Goal: Use online tool/utility: Utilize a website feature to perform a specific function

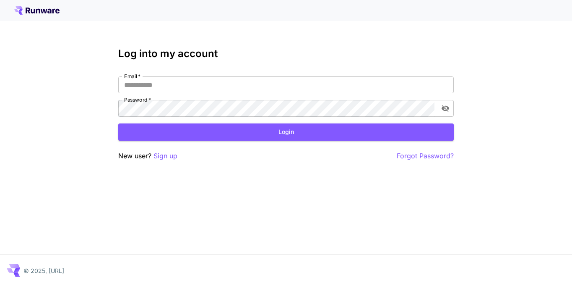
click at [167, 158] on p "Sign up" at bounding box center [166, 156] width 24 height 10
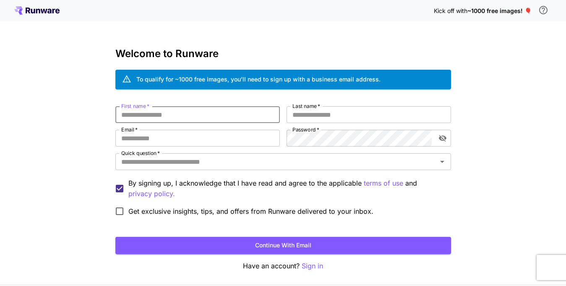
click at [169, 116] on input "First name   *" at bounding box center [197, 114] width 164 height 17
type input "******"
click at [312, 117] on input "Last name   *" at bounding box center [369, 114] width 164 height 17
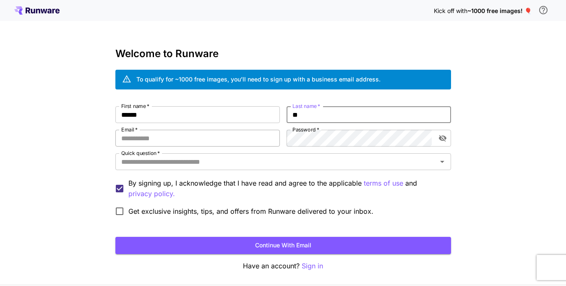
type input "**"
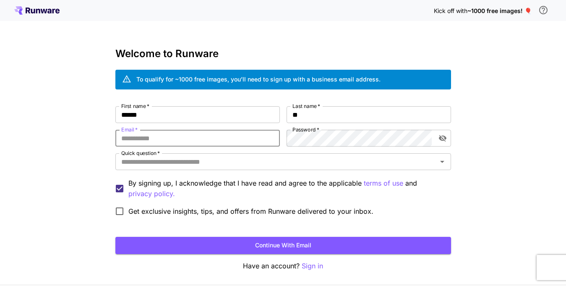
click at [169, 136] on input "Email   *" at bounding box center [197, 138] width 164 height 17
type input "**********"
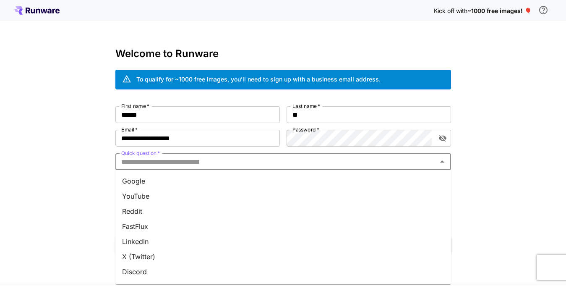
click at [287, 161] on input "Quick question   *" at bounding box center [276, 162] width 317 height 12
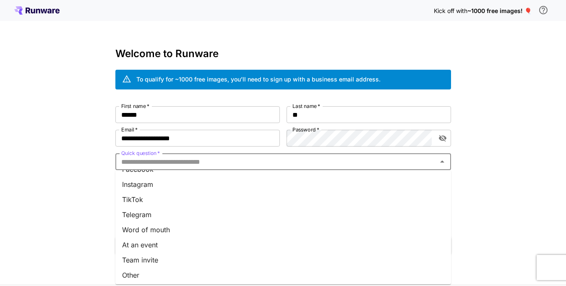
scroll to position [119, 0]
click at [137, 269] on li "Other" at bounding box center [283, 273] width 336 height 15
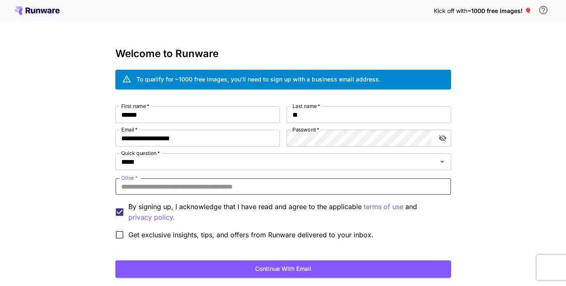
click at [176, 186] on input "Other   *" at bounding box center [283, 186] width 336 height 17
type input "*******"
click at [196, 269] on button "Continue with email" at bounding box center [283, 268] width 336 height 17
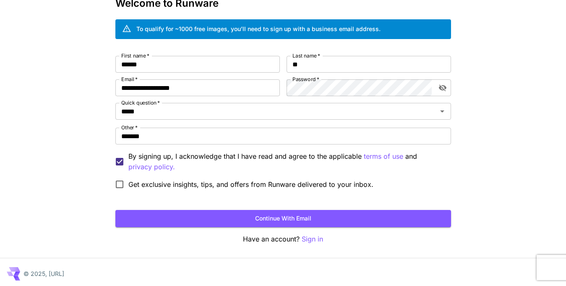
scroll to position [54, 0]
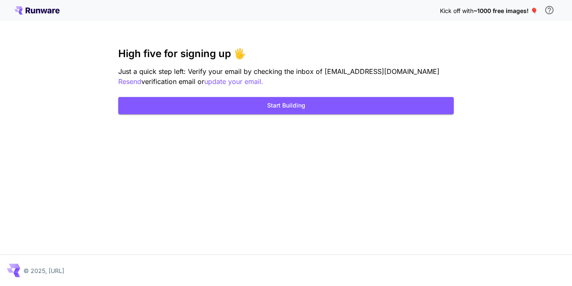
click at [488, 53] on div "Kick off with ~1000 free images! 🎈 High five for signing up 🖐️ Just a quick ste…" at bounding box center [286, 143] width 572 height 286
click at [196, 38] on div "Kick off with ~1000 free images! 🎈 High five for signing up 🖐️ Just a quick ste…" at bounding box center [286, 143] width 572 height 286
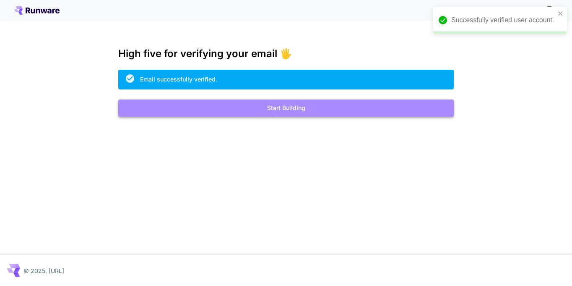
click at [285, 107] on button "Start Building" at bounding box center [286, 107] width 336 height 17
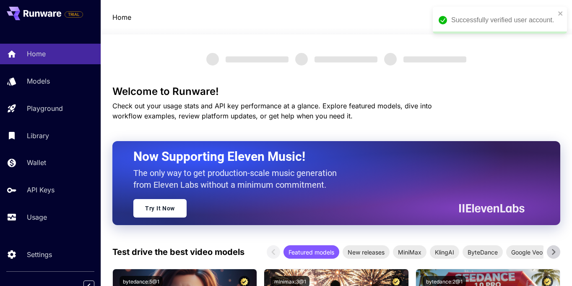
click at [561, 14] on div "Successfully verified user account." at bounding box center [500, 20] width 134 height 27
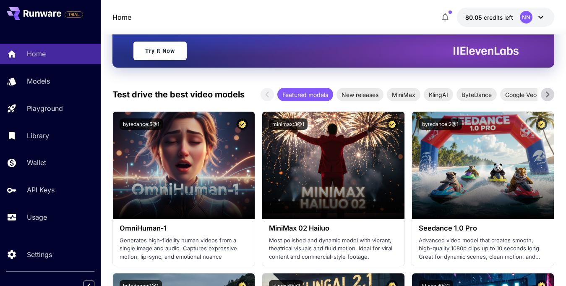
scroll to position [168, 0]
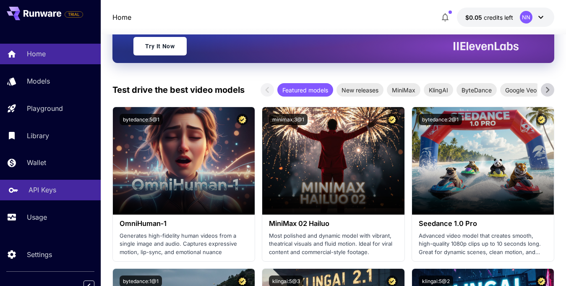
click at [30, 188] on p "API Keys" at bounding box center [43, 190] width 28 height 10
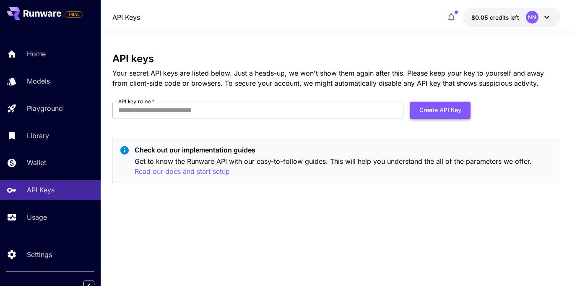
click at [451, 109] on button "Create API Key" at bounding box center [440, 110] width 60 height 17
click at [213, 107] on input "API key name   *" at bounding box center [257, 110] width 291 height 17
type input "****"
click at [444, 108] on button "Create API Key" at bounding box center [440, 110] width 60 height 17
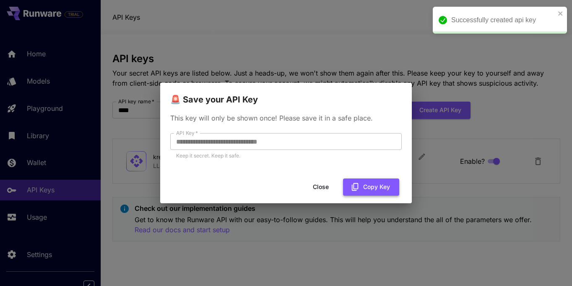
click at [362, 190] on button "Copy Key" at bounding box center [371, 186] width 56 height 17
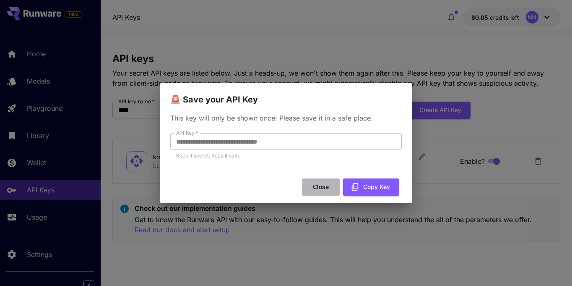
click at [318, 184] on button "Close" at bounding box center [321, 186] width 38 height 17
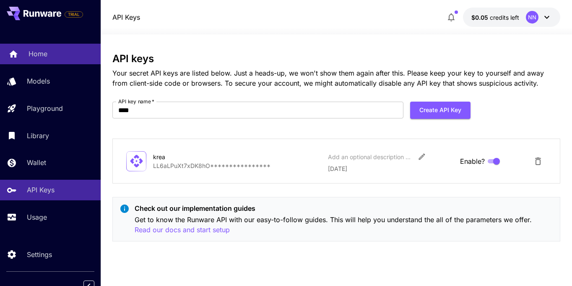
click at [38, 55] on p "Home" at bounding box center [38, 54] width 19 height 10
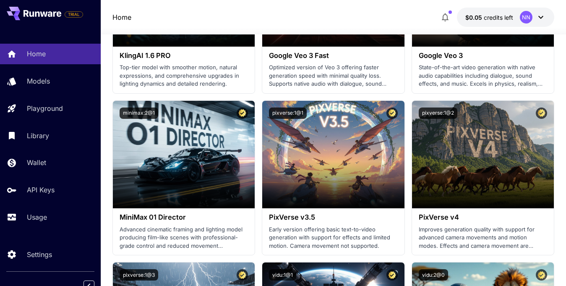
scroll to position [811, 0]
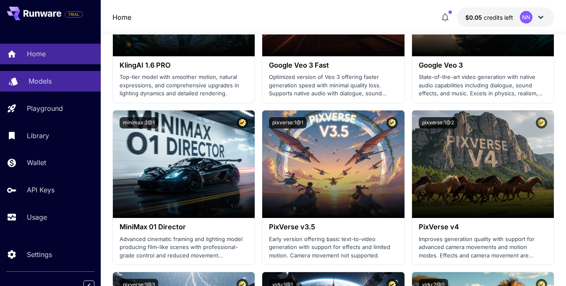
click at [69, 89] on link "Models" at bounding box center [50, 81] width 101 height 21
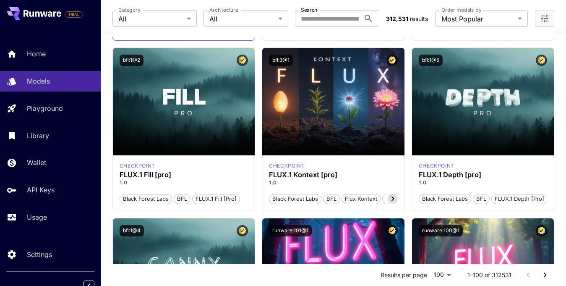
scroll to position [559, 0]
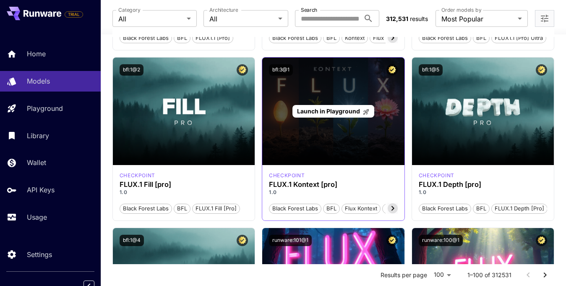
click at [316, 108] on span "Launch in Playground" at bounding box center [328, 110] width 63 height 7
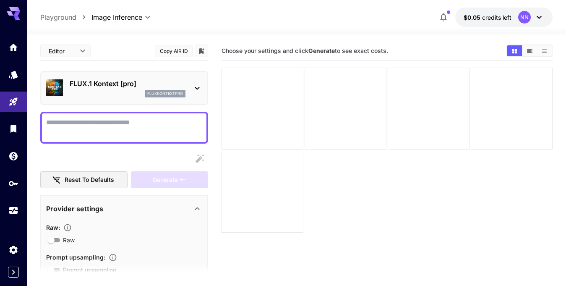
click at [117, 131] on textarea "Raw" at bounding box center [124, 127] width 156 height 20
type textarea "*"
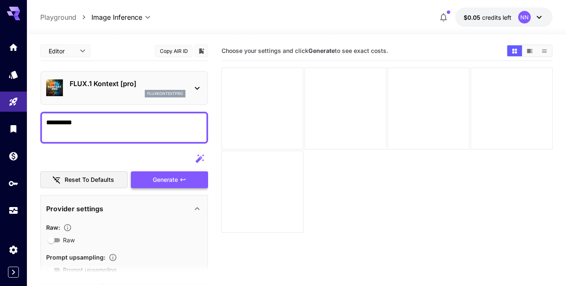
click at [156, 184] on span "Generate" at bounding box center [165, 180] width 25 height 10
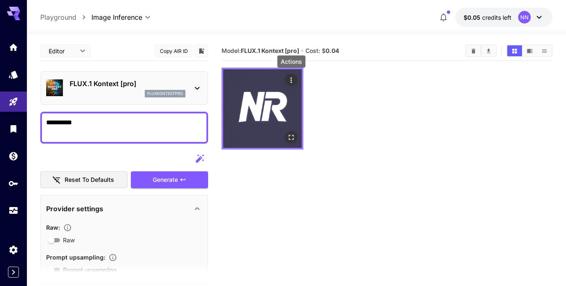
click at [289, 82] on icon "Actions" at bounding box center [291, 80] width 8 height 8
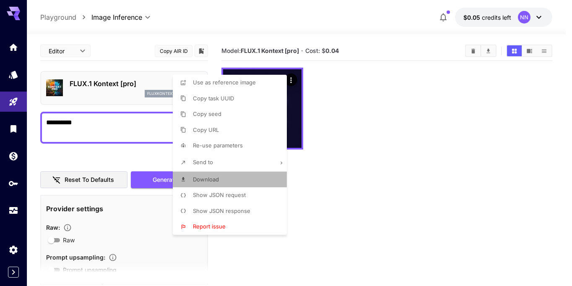
click at [220, 178] on li "Download" at bounding box center [232, 180] width 119 height 16
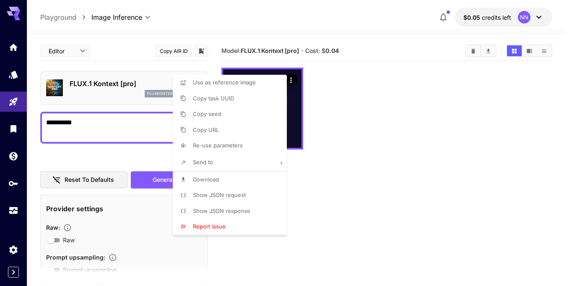
click at [336, 149] on div at bounding box center [286, 143] width 572 height 286
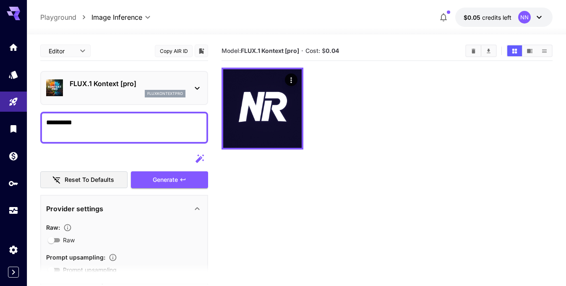
click at [128, 127] on textarea "**********" at bounding box center [124, 127] width 156 height 20
type textarea "**********"
click at [172, 183] on span "Generate" at bounding box center [165, 180] width 25 height 10
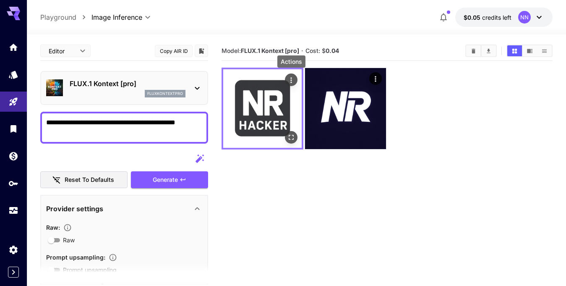
click at [295, 78] on icon "Actions" at bounding box center [291, 80] width 8 height 8
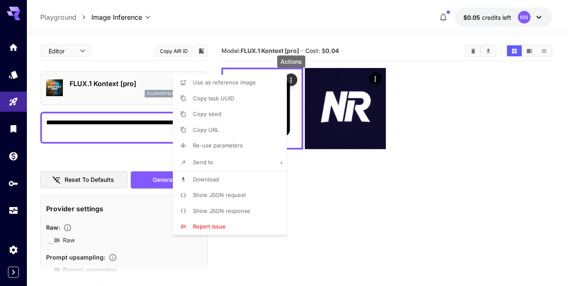
click at [211, 185] on li "Download" at bounding box center [232, 180] width 119 height 16
drag, startPoint x: 355, startPoint y: 176, endPoint x: 394, endPoint y: 172, distance: 38.8
click at [357, 176] on div at bounding box center [286, 143] width 572 height 286
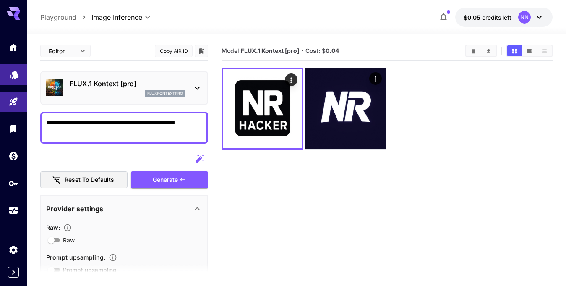
click at [11, 81] on link at bounding box center [13, 74] width 27 height 21
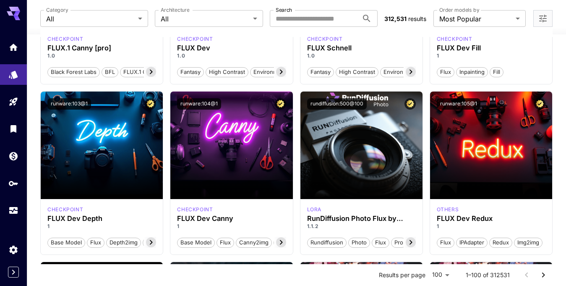
scroll to position [671, 0]
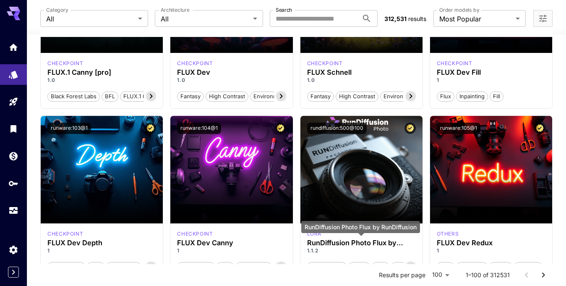
click at [366, 221] on div "RunDiffusion Photo Flux by RunDiffusion" at bounding box center [360, 227] width 119 height 12
click at [371, 242] on h3 "RunDiffusion Photo Flux by RunDiffusion" at bounding box center [361, 243] width 109 height 8
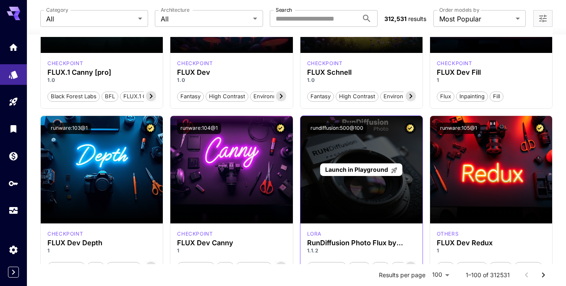
click at [373, 183] on div "Launch in Playground" at bounding box center [361, 169] width 122 height 107
click at [373, 167] on span "Launch in Playground" at bounding box center [356, 169] width 63 height 7
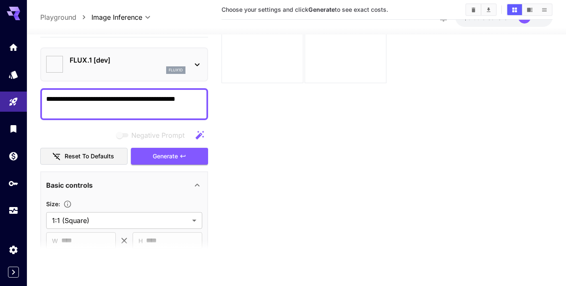
type input "**********"
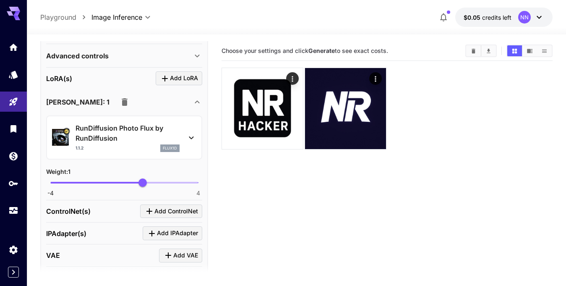
scroll to position [336, 0]
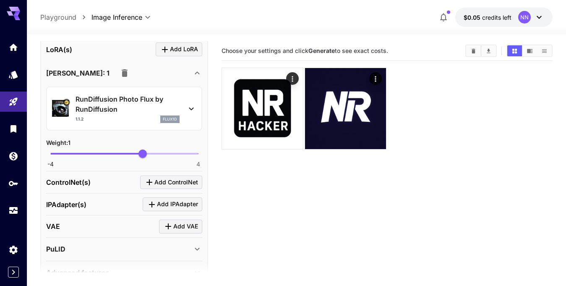
click at [190, 111] on icon at bounding box center [191, 109] width 10 height 10
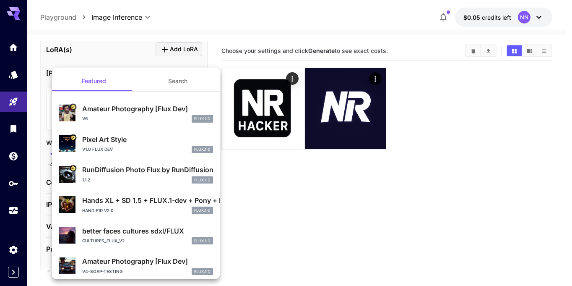
click at [266, 161] on div at bounding box center [286, 143] width 572 height 286
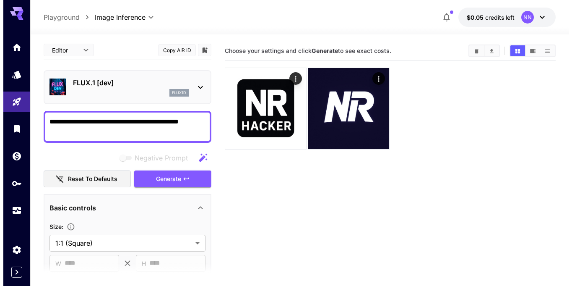
scroll to position [0, 0]
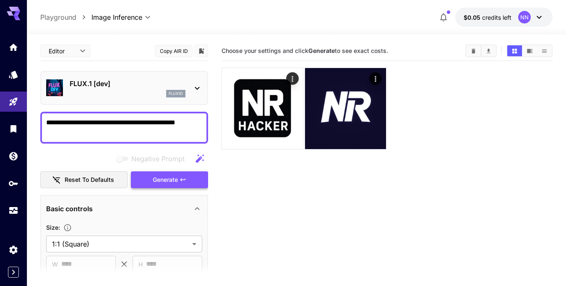
click at [172, 173] on button "Generate" at bounding box center [169, 179] width 77 height 17
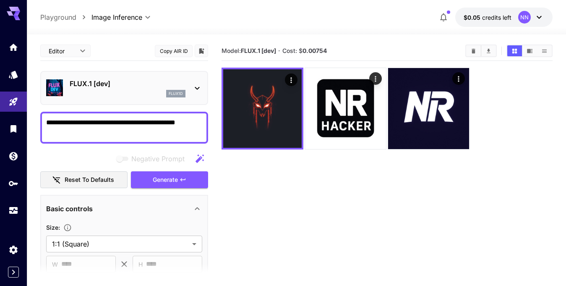
click at [198, 89] on icon at bounding box center [197, 88] width 10 height 10
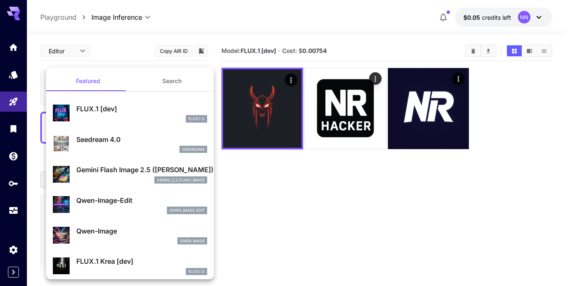
click at [144, 142] on p "Seedream 4.0" at bounding box center [141, 139] width 131 height 10
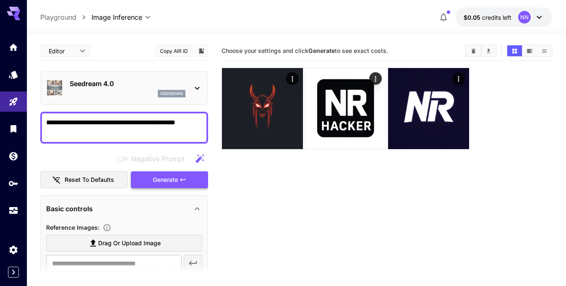
click at [167, 180] on span "Generate" at bounding box center [165, 180] width 25 height 10
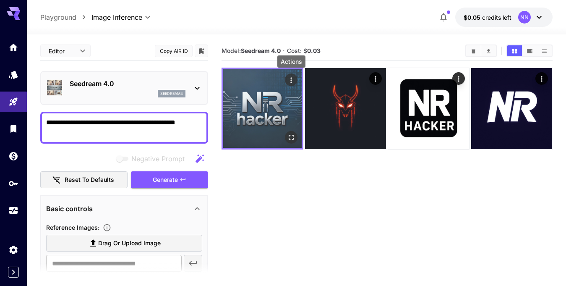
click at [292, 80] on icon "Actions" at bounding box center [291, 80] width 8 height 8
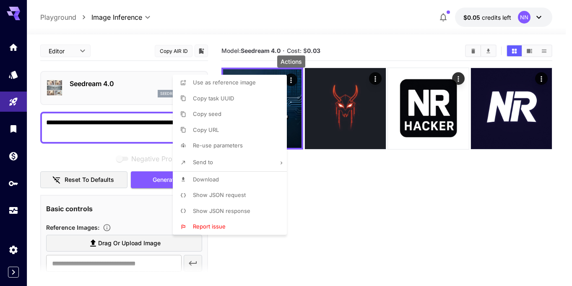
click at [218, 178] on span "Download" at bounding box center [206, 179] width 26 height 7
click at [328, 204] on div at bounding box center [286, 143] width 572 height 286
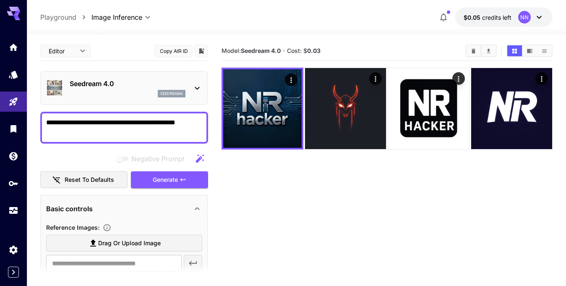
click at [195, 86] on icon at bounding box center [197, 88] width 10 height 10
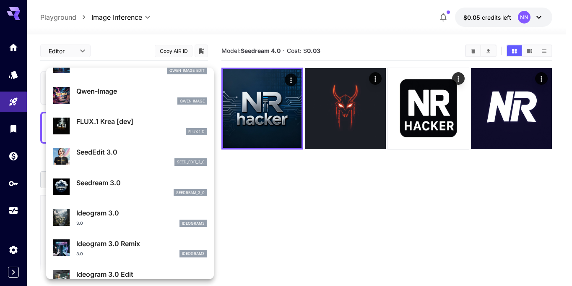
scroll to position [168, 0]
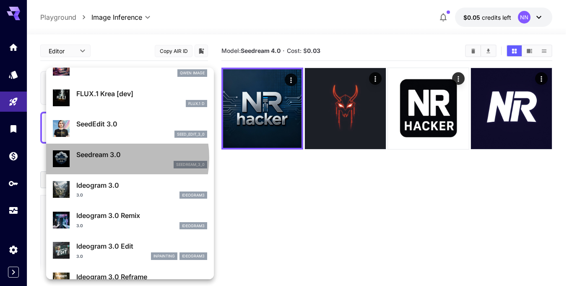
click at [109, 158] on p "Seedream 3.0" at bounding box center [141, 154] width 131 height 10
type input "**********"
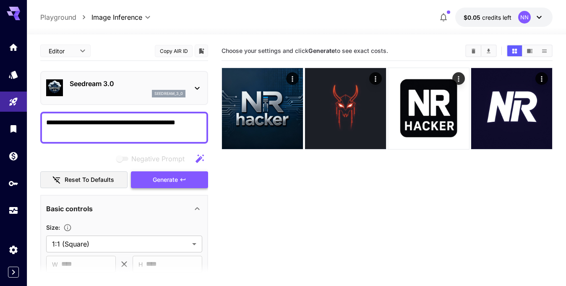
click at [149, 181] on button "Generate" at bounding box center [169, 179] width 77 height 17
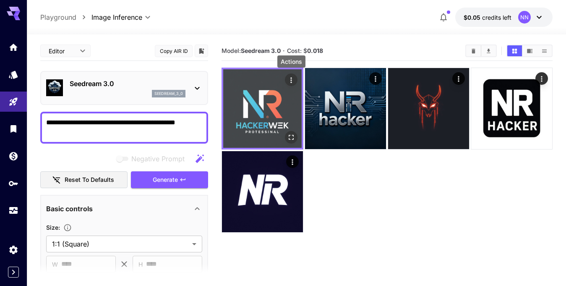
click at [292, 80] on icon "Actions" at bounding box center [291, 80] width 8 height 8
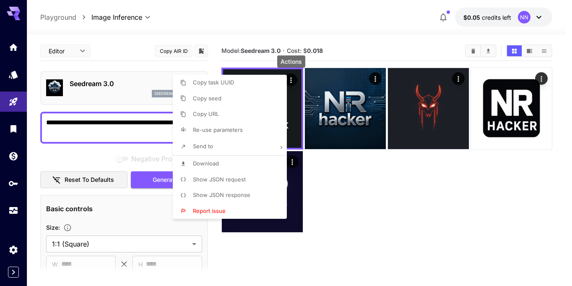
click at [255, 160] on li "Download" at bounding box center [232, 164] width 119 height 16
click at [470, 245] on div at bounding box center [286, 143] width 572 height 286
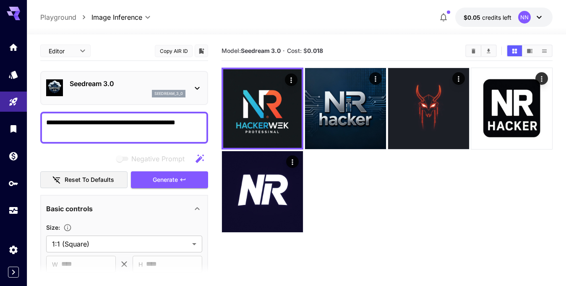
click at [80, 123] on textarea "**********" at bounding box center [124, 127] width 156 height 20
type textarea "**********"
click at [173, 183] on span "Generate" at bounding box center [165, 180] width 25 height 10
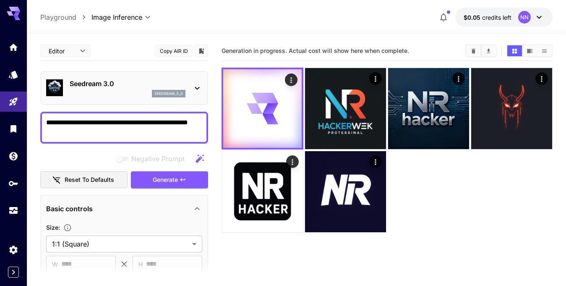
click at [197, 92] on icon at bounding box center [197, 88] width 10 height 10
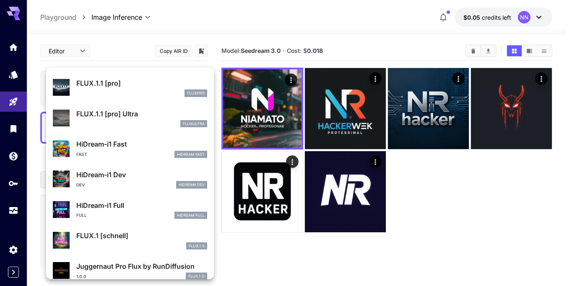
scroll to position [645, 0]
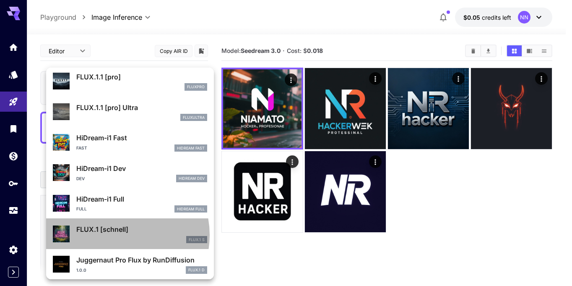
click at [116, 235] on div "FLUX.1 [[PERSON_NAME]] FLUX.1 S" at bounding box center [141, 233] width 131 height 19
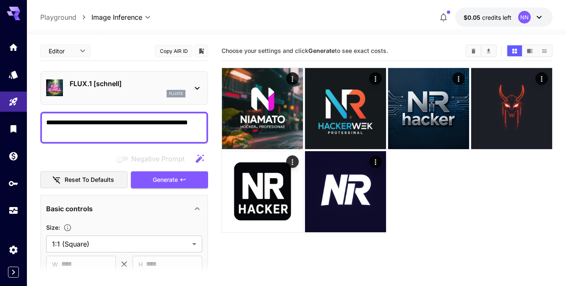
drag, startPoint x: 161, startPoint y: 183, endPoint x: 198, endPoint y: 168, distance: 40.5
click at [171, 174] on button "Generate" at bounding box center [169, 179] width 77 height 17
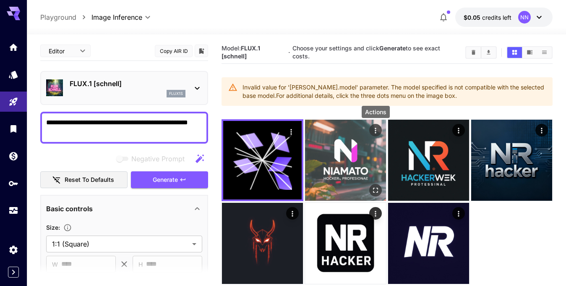
click at [373, 129] on icon "Actions" at bounding box center [375, 130] width 8 height 8
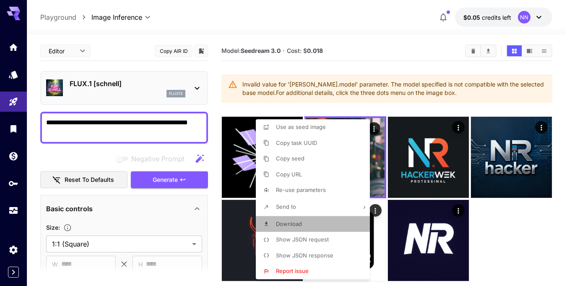
click at [294, 222] on span "Download" at bounding box center [289, 223] width 26 height 7
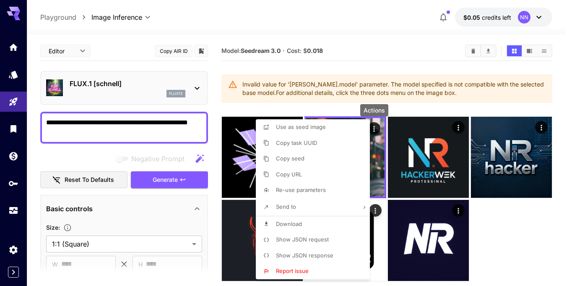
click at [194, 86] on div at bounding box center [286, 143] width 572 height 286
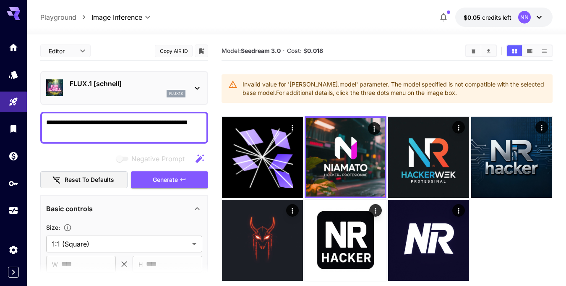
click at [202, 90] on icon at bounding box center [197, 88] width 10 height 10
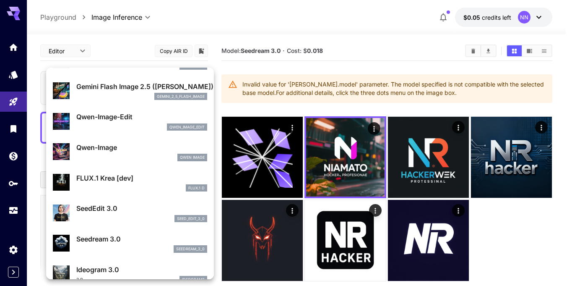
scroll to position [84, 0]
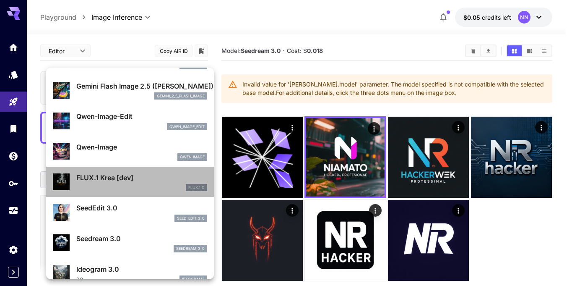
click at [133, 187] on div "FLUX.1 D" at bounding box center [141, 188] width 131 height 8
type input "***"
type input "**"
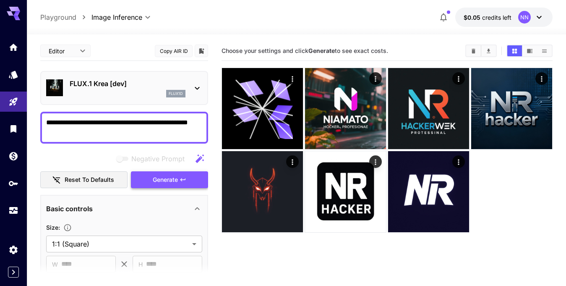
click at [155, 174] on button "Generate" at bounding box center [169, 179] width 77 height 17
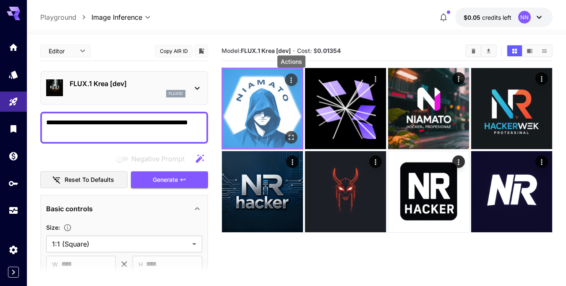
click at [291, 74] on button "Actions" at bounding box center [291, 79] width 13 height 13
click at [290, 81] on icon "Actions" at bounding box center [291, 80] width 8 height 8
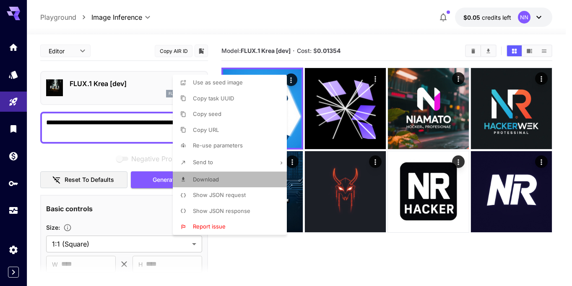
click at [232, 183] on li "Download" at bounding box center [232, 180] width 119 height 16
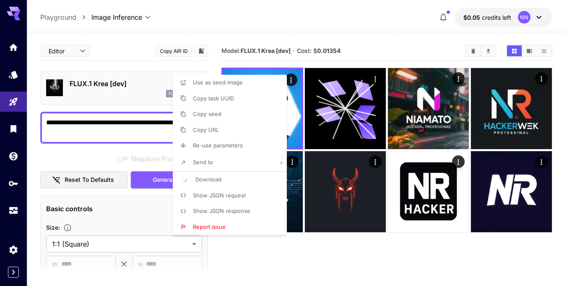
click at [162, 94] on div at bounding box center [286, 143] width 572 height 286
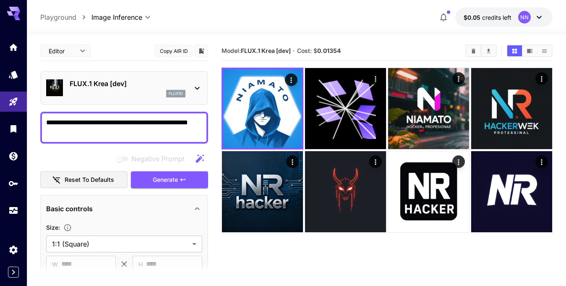
click at [190, 87] on div "FLUX.1 Krea [dev] flux1d" at bounding box center [124, 88] width 156 height 26
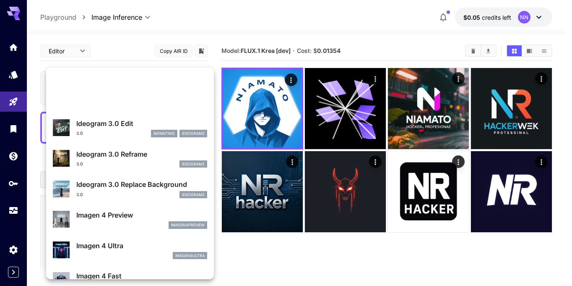
scroll to position [422, 0]
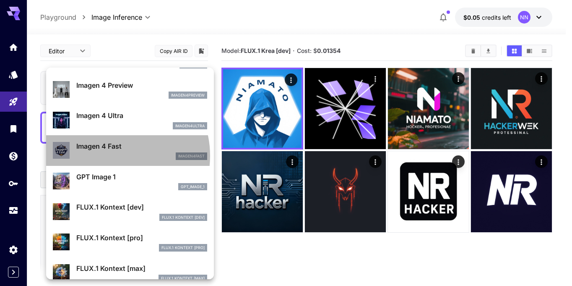
click at [111, 156] on div "imagen4fast" at bounding box center [141, 156] width 131 height 8
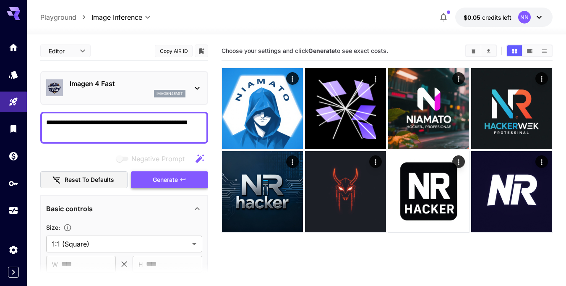
click at [149, 179] on button "Generate" at bounding box center [169, 179] width 77 height 17
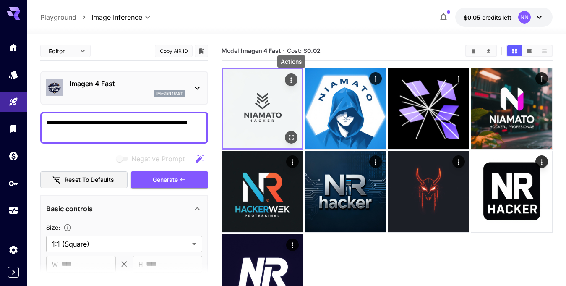
click at [290, 81] on icon "Actions" at bounding box center [291, 80] width 8 height 8
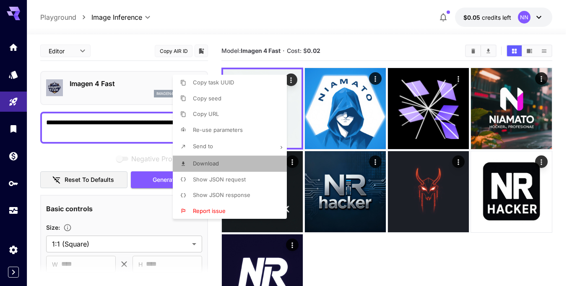
click at [222, 160] on li "Download" at bounding box center [232, 164] width 119 height 16
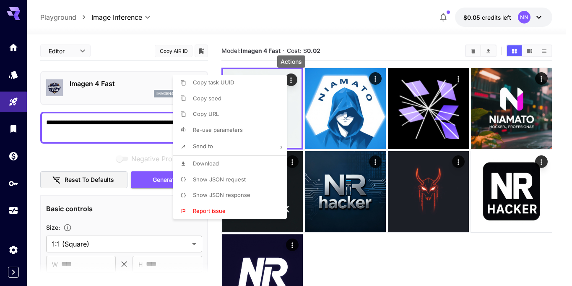
drag, startPoint x: 167, startPoint y: 95, endPoint x: 146, endPoint y: 97, distance: 21.1
click at [167, 95] on div at bounding box center [286, 143] width 572 height 286
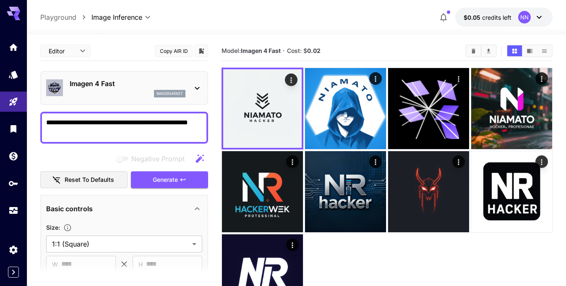
click at [176, 88] on p "Imagen 4 Fast" at bounding box center [128, 83] width 116 height 10
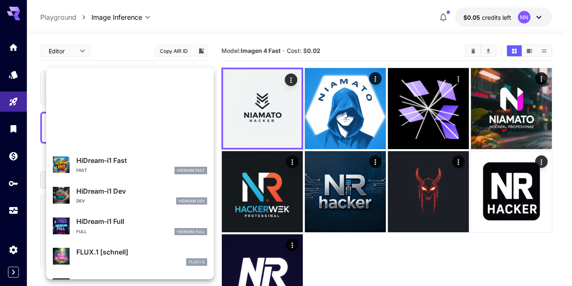
scroll to position [679, 0]
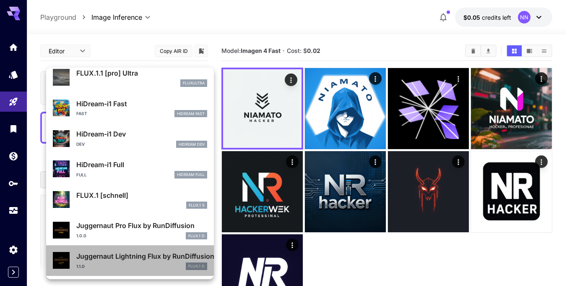
click at [146, 263] on div "1.1.0 FLUX.1 D" at bounding box center [141, 266] width 131 height 8
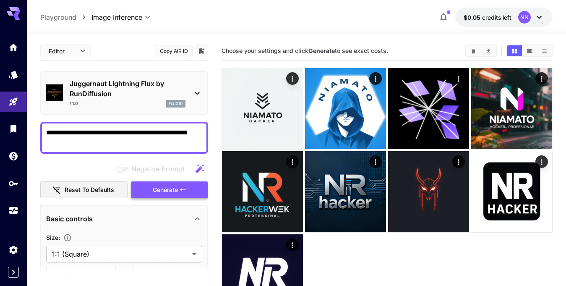
click at [158, 187] on span "Generate" at bounding box center [165, 190] width 25 height 10
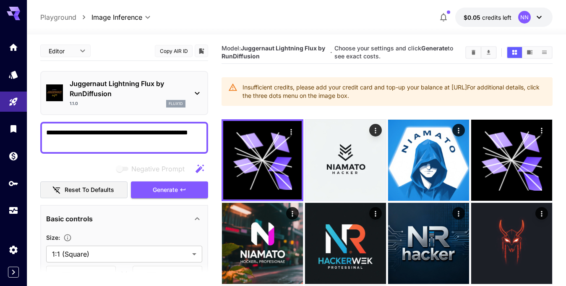
click at [188, 91] on div "Juggernaut Lightning Flux by RunDiffusion 1.1.0 flux1d" at bounding box center [124, 93] width 156 height 36
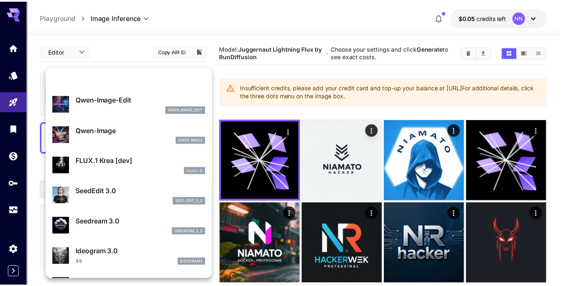
scroll to position [140, 0]
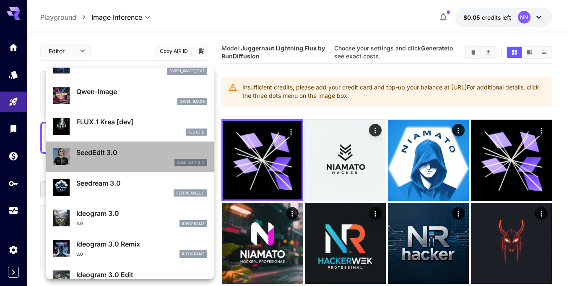
click at [139, 160] on div "seed_edit_3_0" at bounding box center [141, 163] width 131 height 8
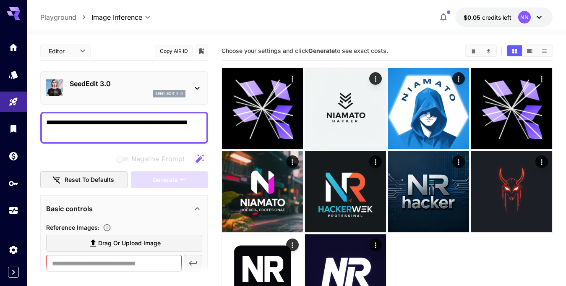
click at [190, 86] on div "SeedEdit 3.0 seed_edit_3_0" at bounding box center [124, 88] width 156 height 26
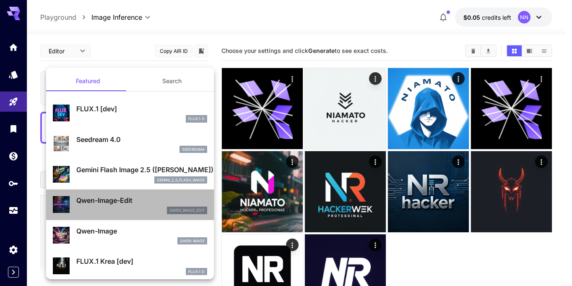
click at [133, 207] on div "qwen_image_edit" at bounding box center [141, 210] width 131 height 8
type input "*"
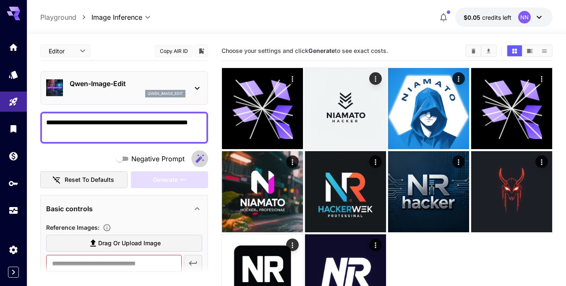
click at [197, 157] on icon "button" at bounding box center [200, 159] width 10 height 10
click at [197, 158] on icon "button" at bounding box center [200, 159] width 10 height 10
click at [152, 158] on span "Negative Prompt" at bounding box center [157, 159] width 53 height 10
click at [196, 87] on icon at bounding box center [197, 88] width 5 height 3
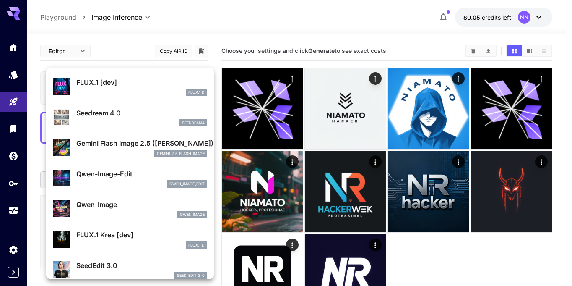
scroll to position [112, 0]
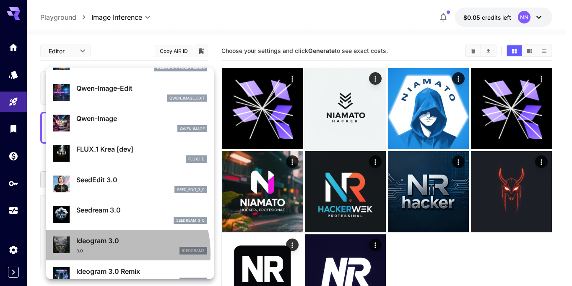
click at [103, 253] on div "3.0 ideogram3" at bounding box center [141, 251] width 131 height 8
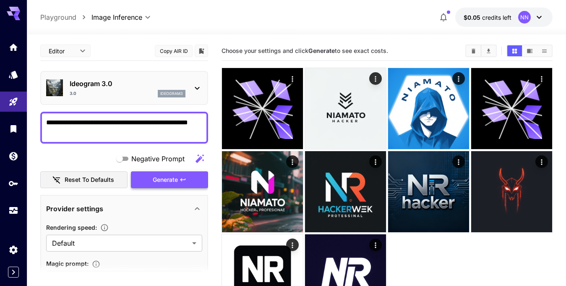
click at [159, 179] on span "Generate" at bounding box center [165, 180] width 25 height 10
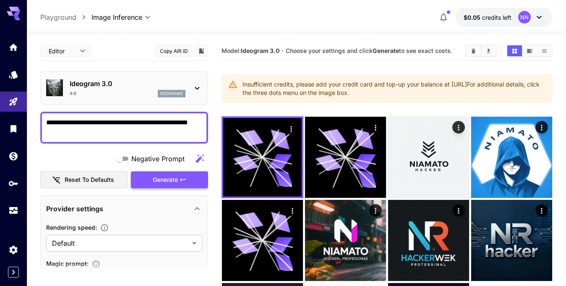
click at [167, 177] on span "Generate" at bounding box center [165, 180] width 25 height 10
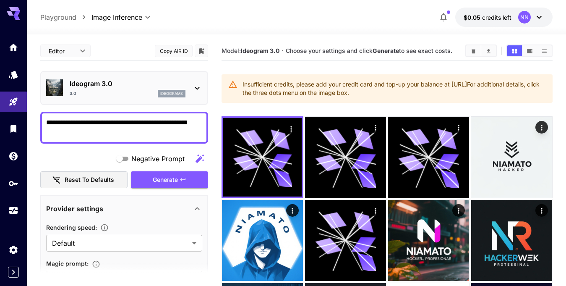
click at [193, 85] on icon at bounding box center [197, 88] width 10 height 10
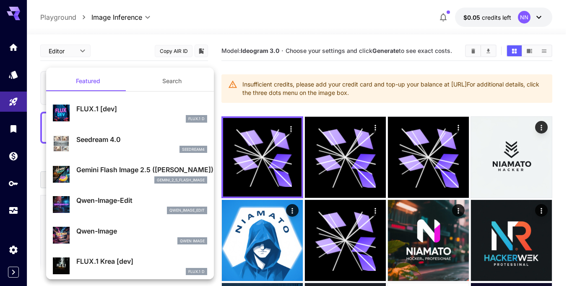
click at [118, 112] on p "FLUX.1 [dev]" at bounding box center [141, 109] width 131 height 10
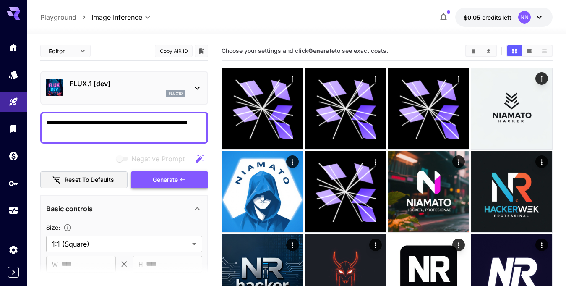
click at [157, 179] on span "Generate" at bounding box center [165, 180] width 25 height 10
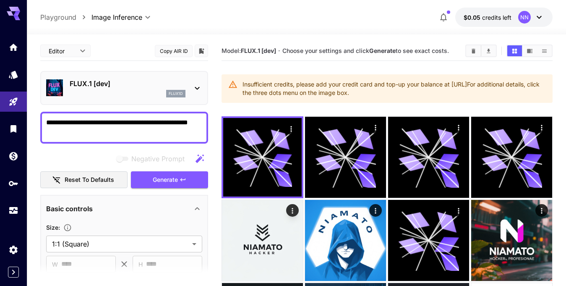
click at [542, 19] on icon at bounding box center [539, 17] width 10 height 10
